Goal: Task Accomplishment & Management: Complete application form

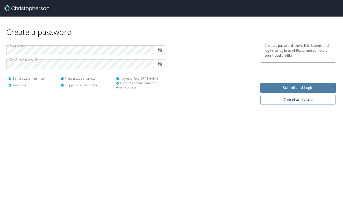
click at [303, 88] on span "Submit and Login" at bounding box center [297, 88] width 67 height 6
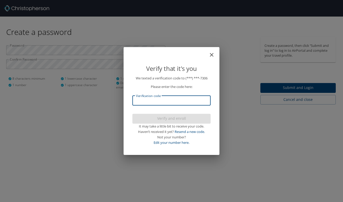
click at [150, 101] on input "Verification code" at bounding box center [171, 101] width 78 height 10
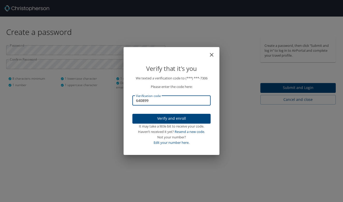
type input "640899"
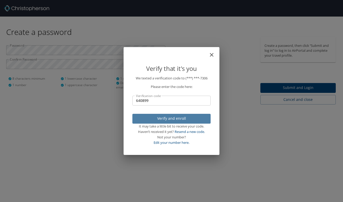
click at [168, 120] on span "Verify and enroll" at bounding box center [172, 119] width 70 height 6
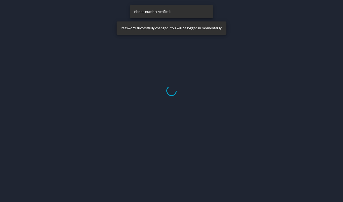
select select "US"
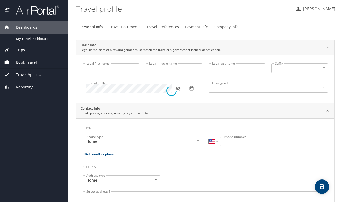
type input "[PERSON_NAME]"
type input "Clay"
type input "[PERSON_NAME]"
type input "[DEMOGRAPHIC_DATA]"
select select "US"
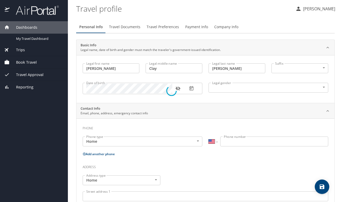
select select "US"
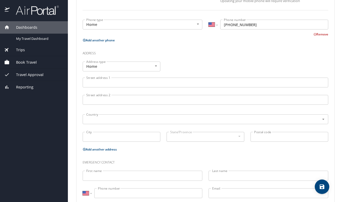
scroll to position [149, 0]
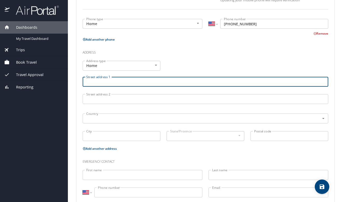
click at [104, 81] on input "Street address 1" at bounding box center [206, 82] width 246 height 10
type input "[STREET_ADDRESS][PERSON_NAME][PERSON_NAME]"
click at [89, 116] on input "text" at bounding box center [197, 118] width 227 height 7
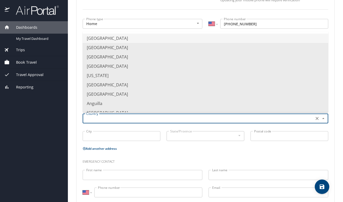
click at [117, 40] on li "[GEOGRAPHIC_DATA]" at bounding box center [206, 38] width 246 height 9
type input "[GEOGRAPHIC_DATA]"
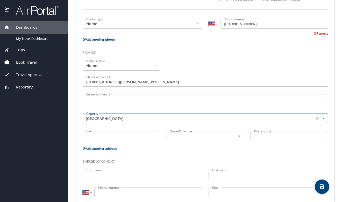
click at [105, 136] on input "City" at bounding box center [122, 136] width 78 height 10
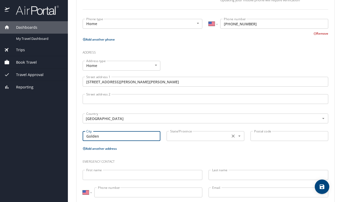
type input "Golden"
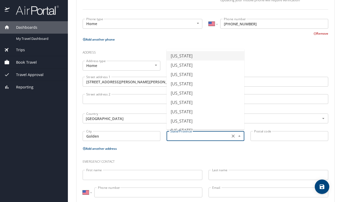
click at [176, 136] on input "text" at bounding box center [197, 136] width 59 height 7
click at [185, 104] on li "[US_STATE]" at bounding box center [206, 102] width 78 height 9
type input "[US_STATE]"
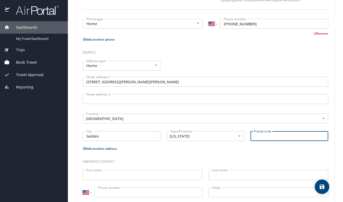
click at [269, 139] on input "Postal code" at bounding box center [289, 136] width 78 height 10
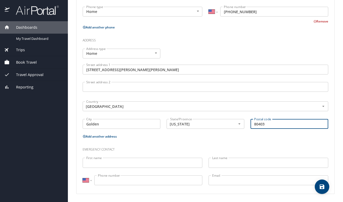
scroll to position [161, 0]
type input "80403"
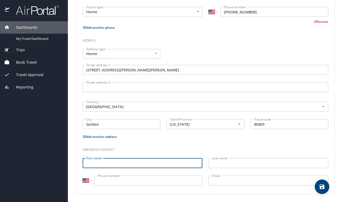
click at [104, 163] on input "First name" at bounding box center [143, 163] width 120 height 10
type input "[PERSON_NAME]"
click at [226, 164] on input "Last name" at bounding box center [269, 163] width 120 height 10
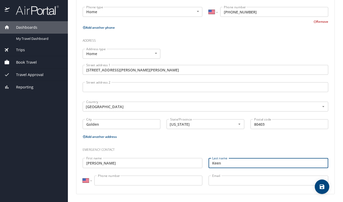
type input "Keen"
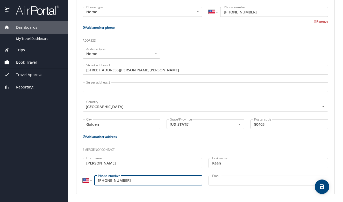
type input "[PHONE_NUMBER]"
click at [240, 182] on input "Email" at bounding box center [269, 181] width 120 height 10
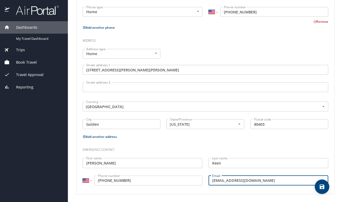
type input "[EMAIL_ADDRESS][DOMAIN_NAME]"
click at [213, 47] on div "Address type Home Home Address type Street address [STREET_ADDRESS][PERSON_NAME…" at bounding box center [206, 90] width 252 height 88
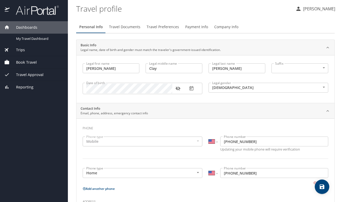
scroll to position [0, 0]
click at [128, 27] on span "Travel Documents" at bounding box center [124, 27] width 31 height 6
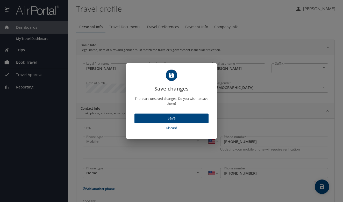
click at [173, 118] on span "Save" at bounding box center [172, 118] width 66 height 6
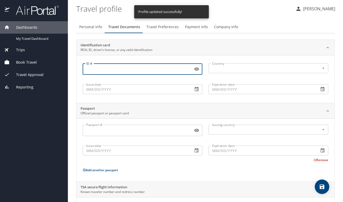
click at [111, 71] on input "ID #" at bounding box center [137, 69] width 108 height 10
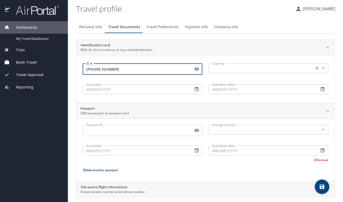
type input "[PHONE_NUMBER]"
click at [232, 68] on input "text" at bounding box center [260, 68] width 101 height 7
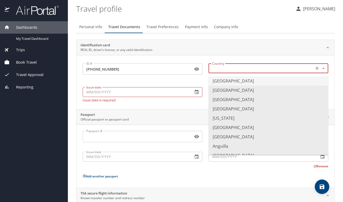
click at [233, 80] on li "[GEOGRAPHIC_DATA]" at bounding box center [269, 80] width 120 height 9
type input "[GEOGRAPHIC_DATA]"
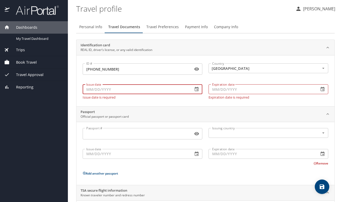
click at [140, 88] on input "Issue date" at bounding box center [136, 89] width 106 height 10
type input "8_/__/____"
type input "[DATE]"
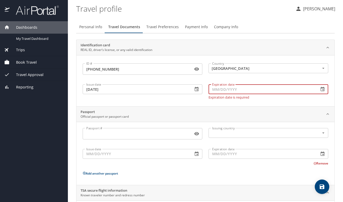
click at [240, 92] on input "Expiration date" at bounding box center [262, 89] width 106 height 10
type input "[DATE]"
click at [125, 134] on input "Passport #" at bounding box center [137, 134] width 108 height 10
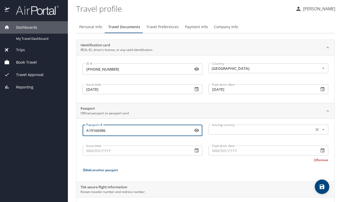
type input "A19166986"
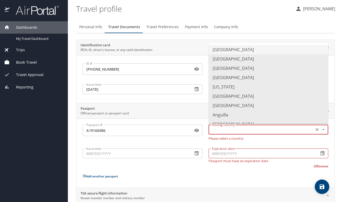
click at [231, 130] on input "text" at bounding box center [260, 129] width 101 height 7
click at [233, 51] on li "[GEOGRAPHIC_DATA]" at bounding box center [269, 49] width 120 height 9
type input "[GEOGRAPHIC_DATA]"
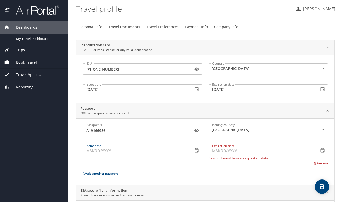
click at [112, 154] on input "Issue date" at bounding box center [136, 151] width 106 height 10
click at [172, 90] on input "[DATE]" at bounding box center [136, 89] width 106 height 10
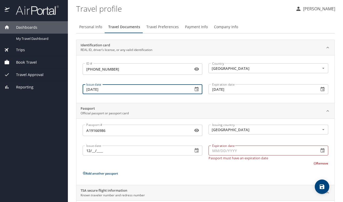
click at [198, 89] on icon "button" at bounding box center [196, 89] width 5 height 5
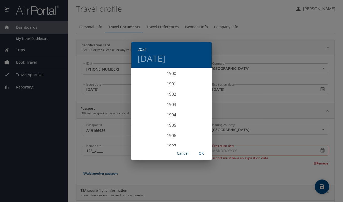
scroll to position [1223, 0]
click at [92, 97] on div "2021 [DATE] 1901 1902 1903 1904 1905 1906 1907 1908 1909 1910 1911 1912 1913 19…" at bounding box center [171, 101] width 343 height 202
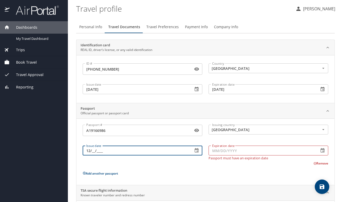
click at [93, 152] on input "12/__/____" at bounding box center [136, 151] width 106 height 10
type input "[DATE]"
click at [232, 151] on input "Expiration date" at bounding box center [262, 151] width 106 height 10
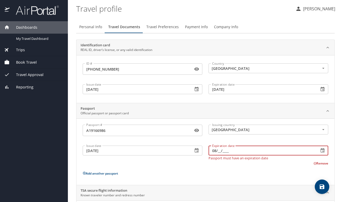
type input "0_/__/____"
type input "[DATE]"
click at [252, 174] on div "Passport # [PASSPORT] Passport # Issuing country [GEOGRAPHIC_DATA] Issuing coun…" at bounding box center [206, 153] width 246 height 56
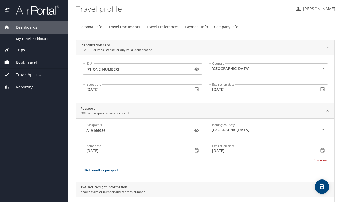
scroll to position [0, 0]
click at [161, 27] on span "Travel Preferences" at bounding box center [162, 27] width 32 height 6
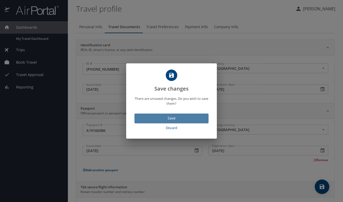
click at [179, 118] on span "Save" at bounding box center [172, 118] width 66 height 6
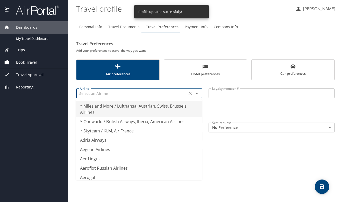
click at [159, 94] on input "text" at bounding box center [132, 93] width 108 height 7
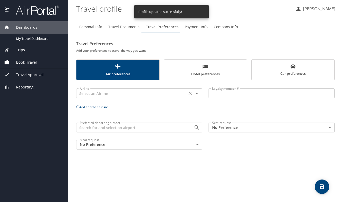
click at [177, 96] on input "text" at bounding box center [132, 93] width 108 height 7
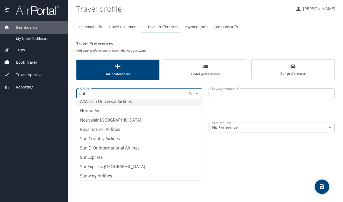
scroll to position [5, 0]
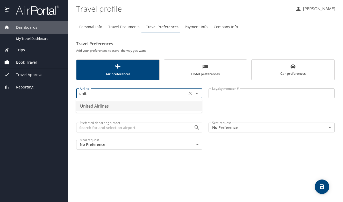
click at [125, 107] on li "United Airlines" at bounding box center [139, 106] width 126 height 9
type input "United Airlines"
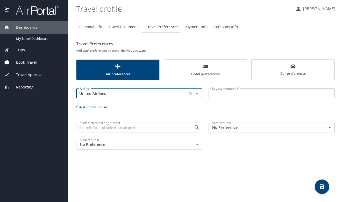
click at [190, 94] on icon "Clear" at bounding box center [190, 93] width 5 height 5
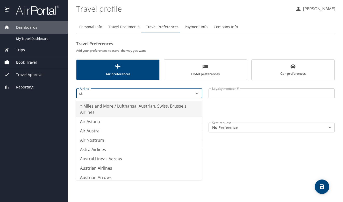
type input "s"
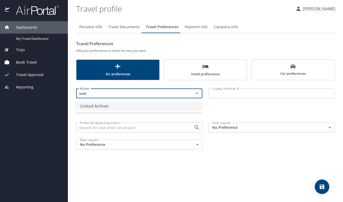
click at [149, 105] on li "United Airlines" at bounding box center [139, 106] width 126 height 9
type input "United Airlines"
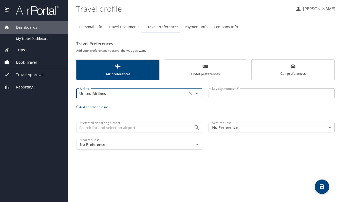
click at [240, 97] on input "Loyalty member #" at bounding box center [272, 94] width 126 height 10
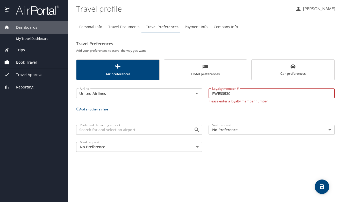
type input "FWE33530"
click at [290, 112] on div "Airline United Airlines Airline Loyalty member # FWE33530 Loyalty member # Plea…" at bounding box center [205, 119] width 259 height 72
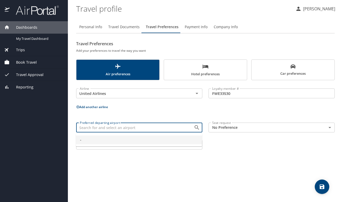
click at [126, 129] on input "Preferred departing airport" at bounding box center [132, 127] width 108 height 7
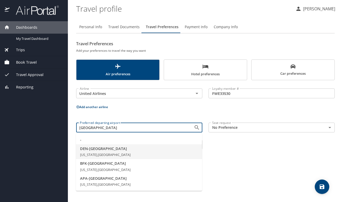
click at [121, 153] on span "[US_STATE], [GEOGRAPHIC_DATA]" at bounding box center [105, 155] width 51 height 5
type input "DEN - [GEOGRAPHIC_DATA]"
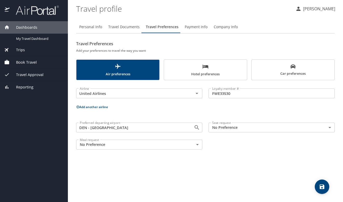
click at [247, 126] on body "Dashboards My Travel Dashboard Trips Current / Future Trips Past Trips Trips Mi…" at bounding box center [171, 101] width 343 height 202
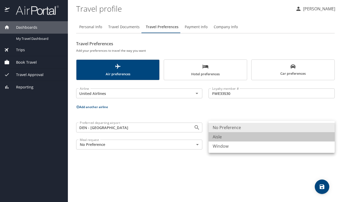
click at [226, 138] on li "Aisle" at bounding box center [272, 136] width 126 height 9
type input "Aisle"
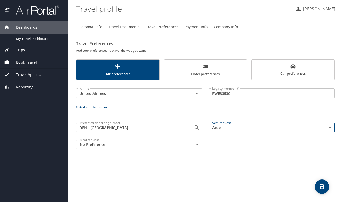
click at [129, 143] on body "Dashboards My Travel Dashboard Trips Current / Future Trips Past Trips Trips Mi…" at bounding box center [171, 101] width 343 height 202
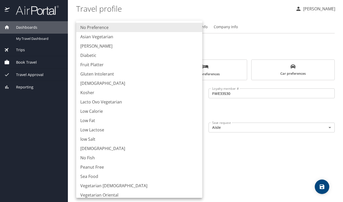
click at [110, 26] on li "No Preference" at bounding box center [139, 27] width 126 height 9
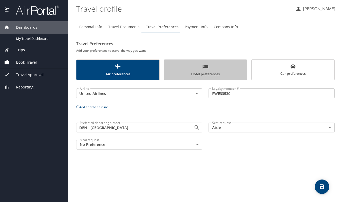
click at [200, 71] on span "Hotel preferences" at bounding box center [205, 70] width 77 height 14
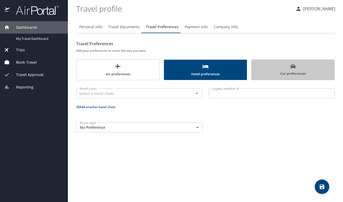
click at [282, 73] on span "Car preferences" at bounding box center [293, 70] width 77 height 13
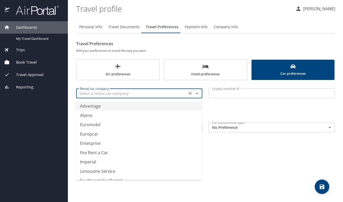
click at [171, 92] on input "text" at bounding box center [132, 93] width 108 height 7
type input "Advantage"
click at [247, 111] on div "Rental car company Advantage Rental car company Loyalty member # Loyalty member…" at bounding box center [205, 109] width 259 height 52
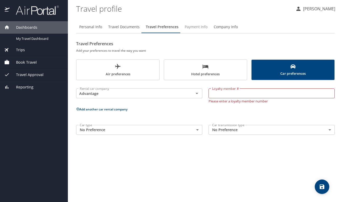
click at [196, 28] on span "Payment Info" at bounding box center [196, 27] width 23 height 6
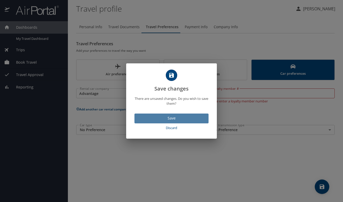
click at [170, 119] on span "Save" at bounding box center [172, 118] width 66 height 6
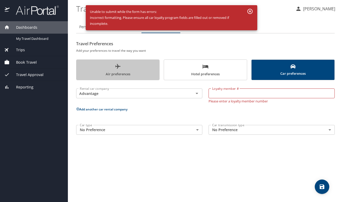
click at [128, 67] on span "Air preferences" at bounding box center [118, 70] width 77 height 14
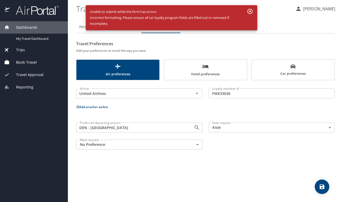
click at [201, 44] on h2 "Travel Preferences" at bounding box center [205, 44] width 259 height 8
click at [249, 9] on icon "button" at bounding box center [249, 11] width 5 height 5
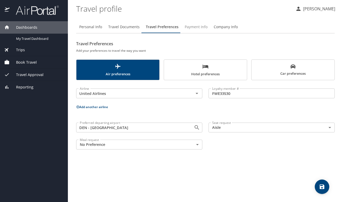
click at [196, 28] on span "Payment Info" at bounding box center [196, 27] width 23 height 6
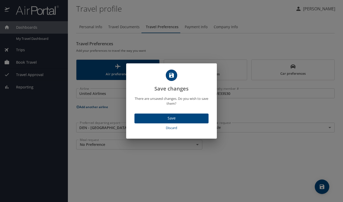
click at [173, 118] on span "Save" at bounding box center [172, 118] width 66 height 6
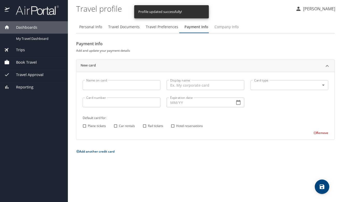
click at [227, 28] on span "Company Info" at bounding box center [226, 27] width 24 height 6
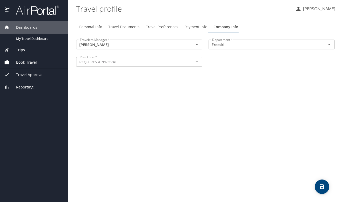
click at [179, 100] on div "Personal Info Travel Documents Travel Preferences Payment Info Company Info Tra…" at bounding box center [205, 110] width 259 height 186
click at [192, 27] on span "Payment Info" at bounding box center [195, 27] width 23 height 6
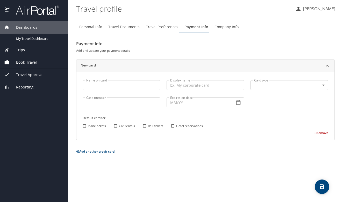
click at [188, 152] on p "Add another credit card" at bounding box center [205, 151] width 259 height 6
click at [266, 44] on h2 "Payment info" at bounding box center [205, 44] width 259 height 8
